Goal: Book appointment/travel/reservation

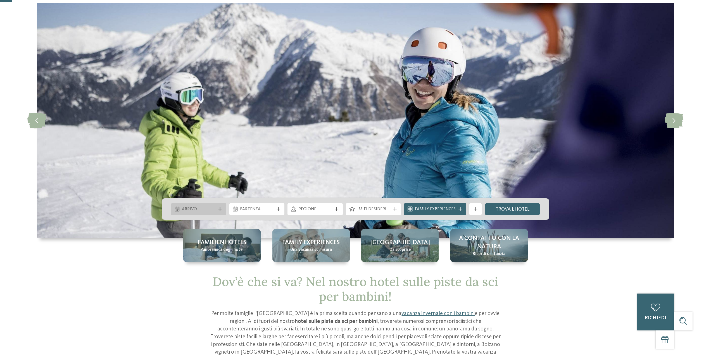
click at [206, 209] on span "Arrivo" at bounding box center [199, 209] width 34 height 6
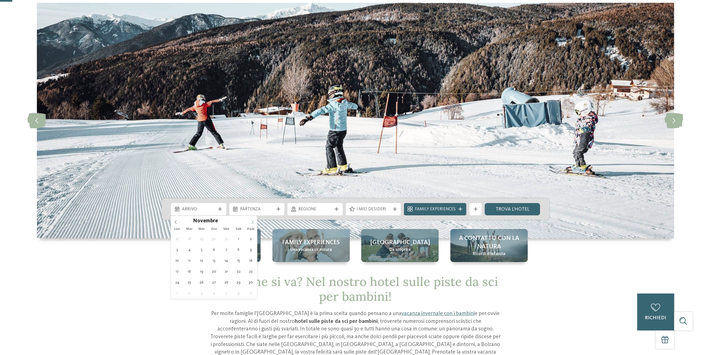
click at [251, 223] on icon at bounding box center [252, 222] width 4 height 4
click at [252, 221] on icon at bounding box center [252, 222] width 2 height 4
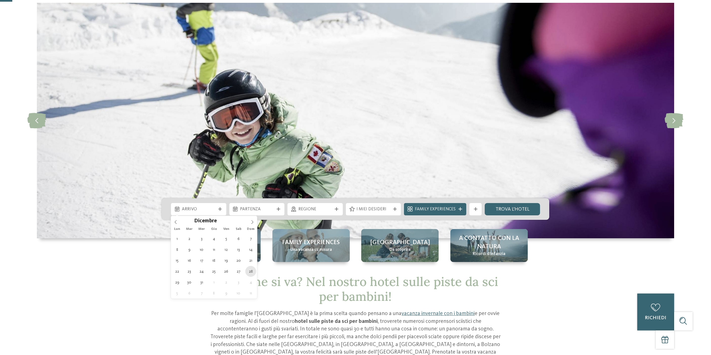
type div "[DATE]"
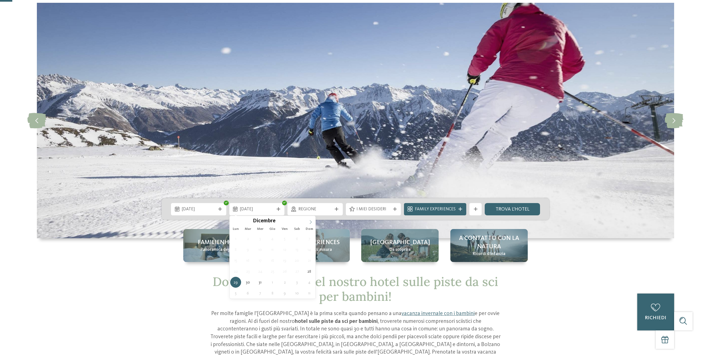
type input "****"
click at [311, 222] on icon at bounding box center [311, 222] width 2 height 4
type div "[DATE]"
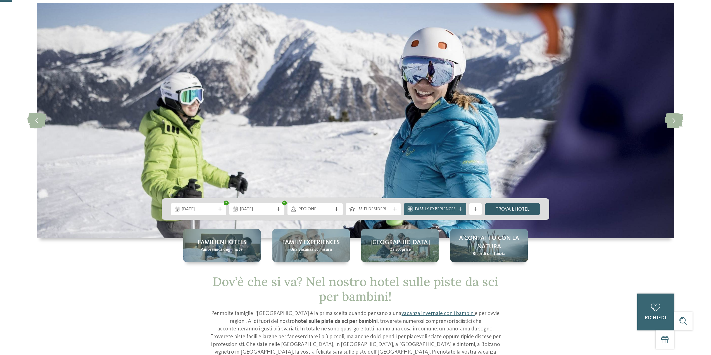
click at [505, 207] on link "trova l’hotel" at bounding box center [512, 209] width 55 height 12
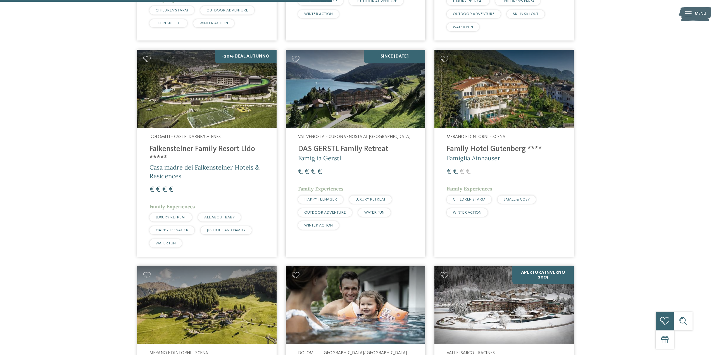
scroll to position [596, 0]
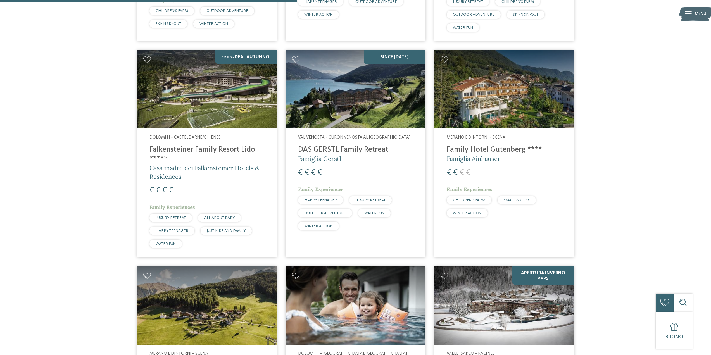
click at [487, 150] on h4 "Family Hotel Gutenberg ****" at bounding box center [504, 149] width 115 height 9
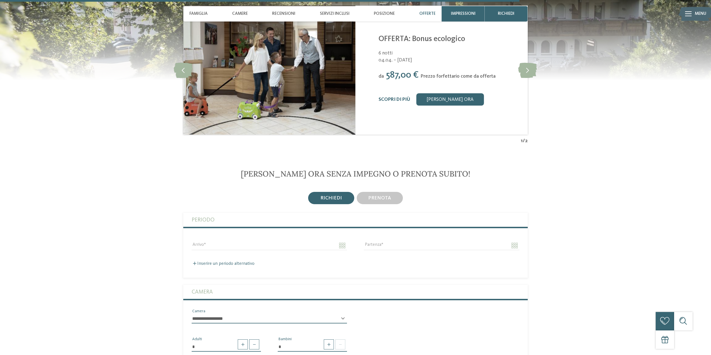
scroll to position [1089, 0]
